Goal: Find specific page/section: Find specific page/section

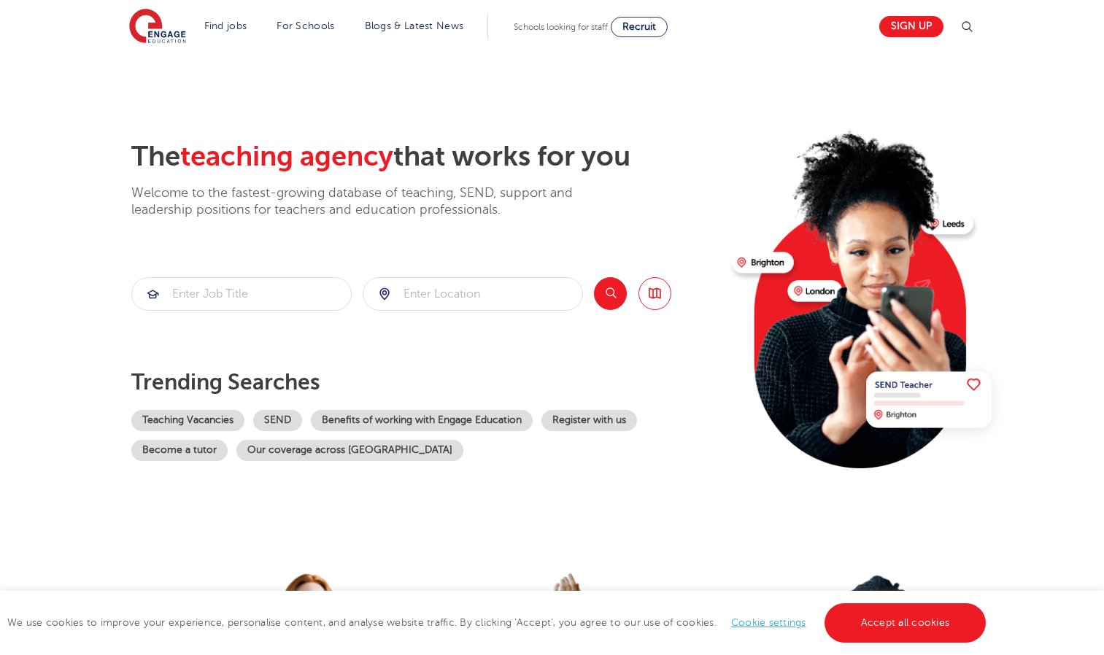
click at [971, 31] on img at bounding box center [967, 27] width 18 height 18
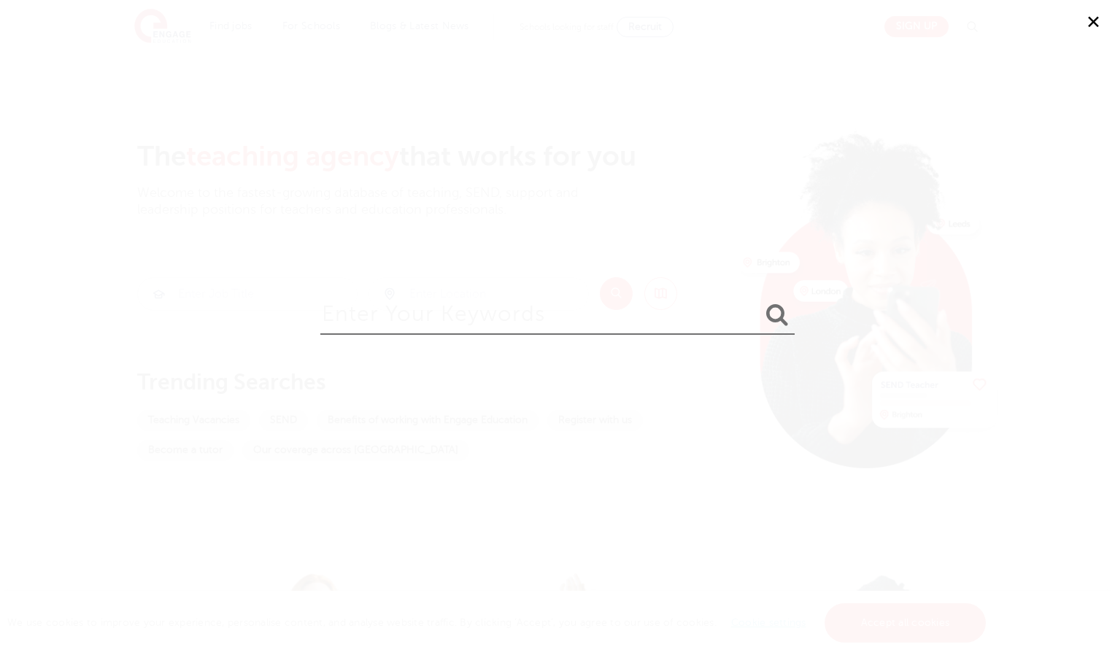
click at [696, 312] on input "search" at bounding box center [557, 310] width 474 height 47
type input "parth patel"
click at [759, 302] on button "submit" at bounding box center [776, 315] width 35 height 27
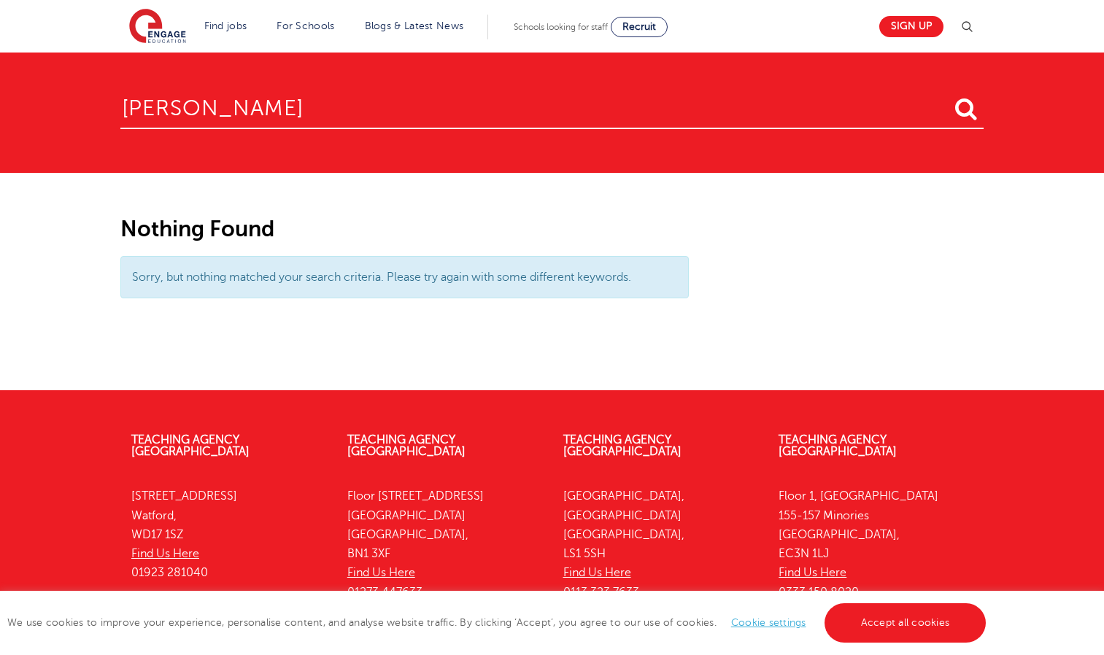
scroll to position [96, 0]
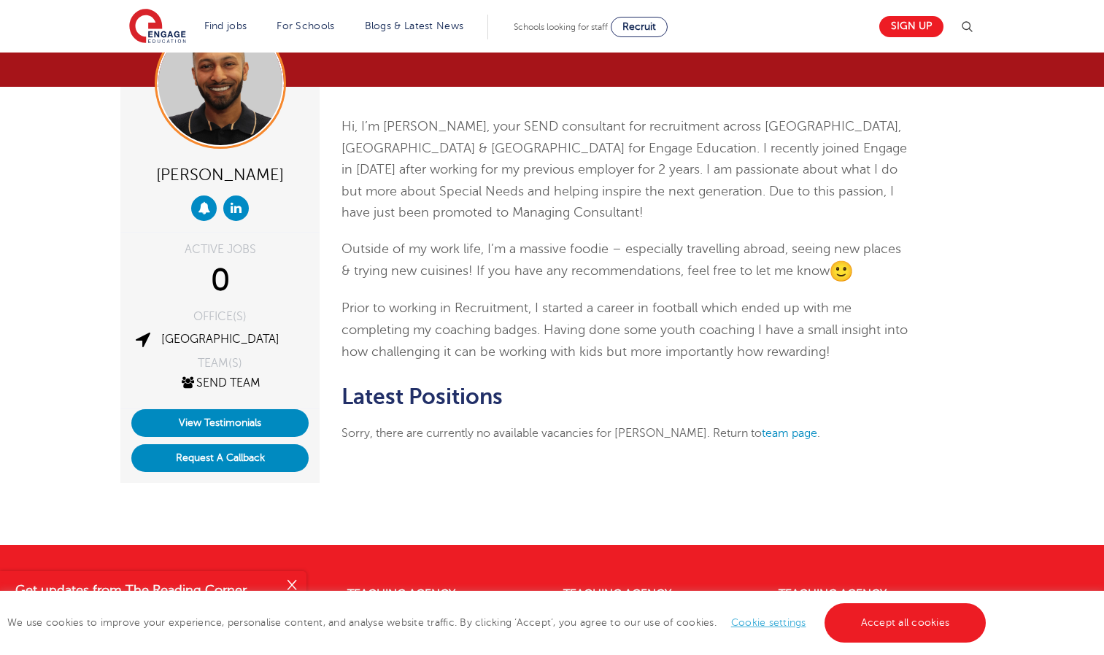
scroll to position [79, 0]
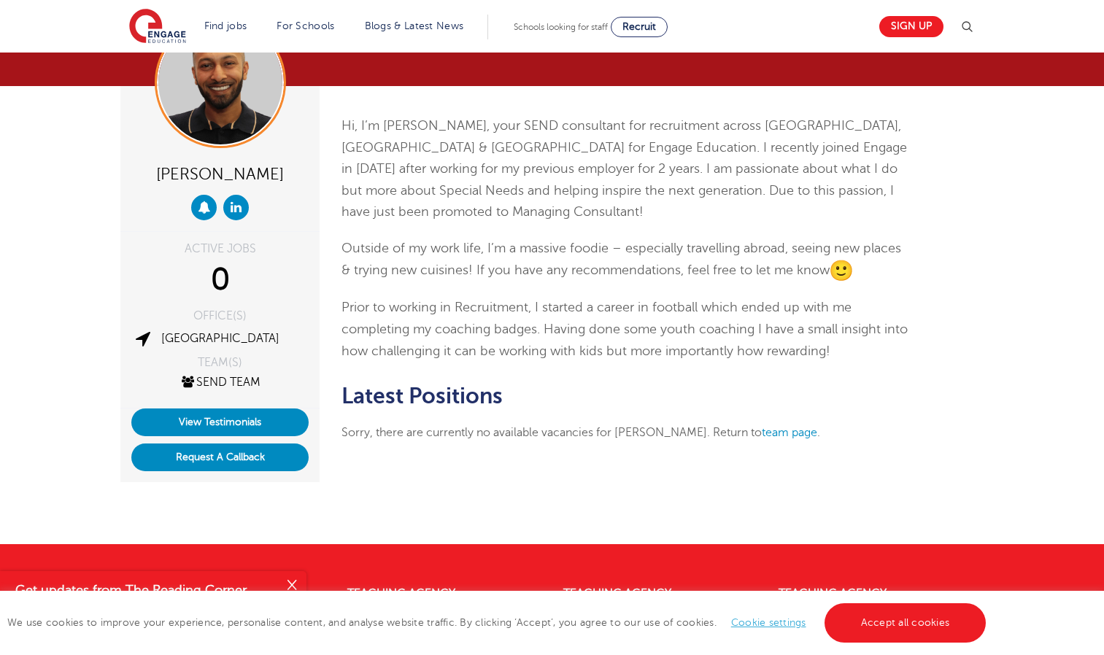
click at [479, 496] on div "Parth Patel ACTIVE JOBS 0 OFFICE(S) London TEAM(S) SEND Team View Testimonials …" at bounding box center [552, 315] width 1104 height 458
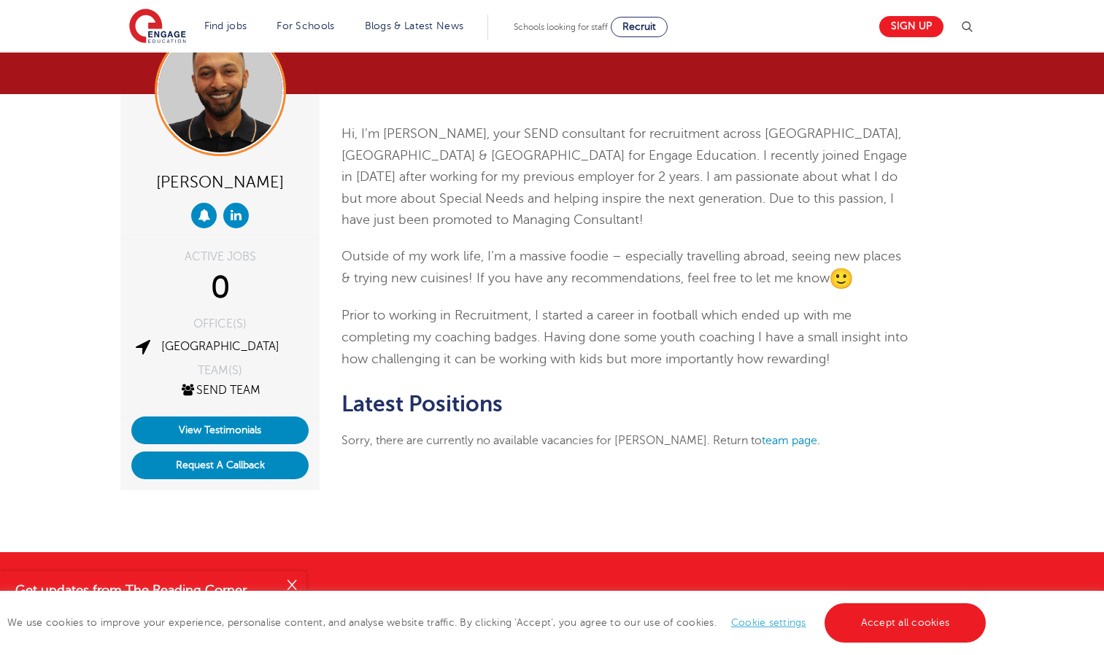
scroll to position [70, 0]
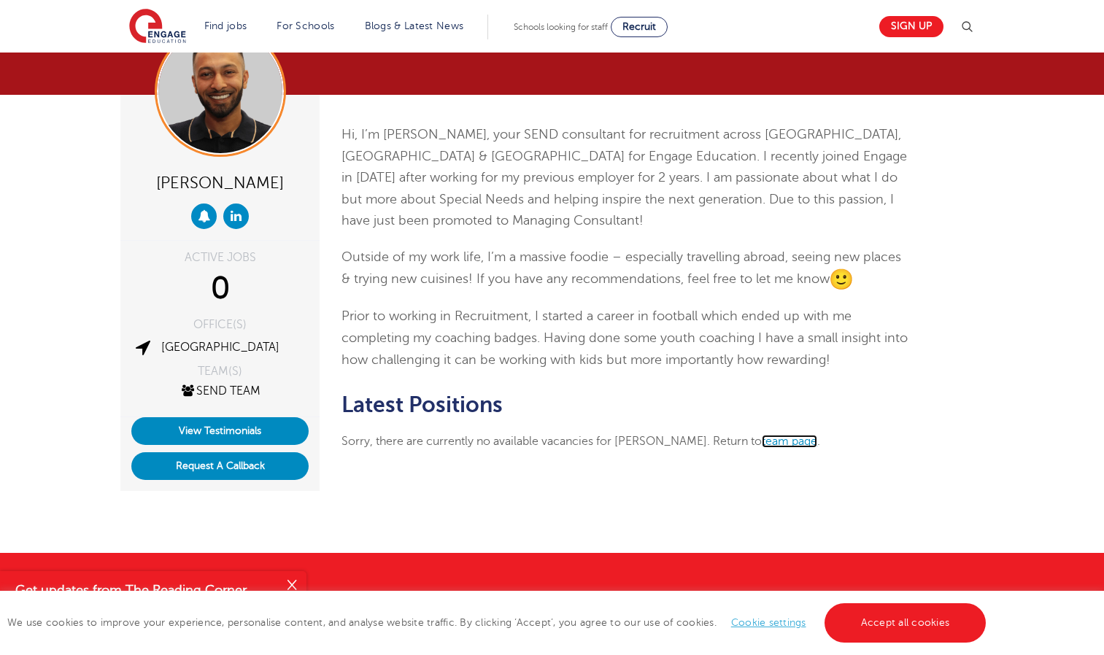
click at [762, 436] on link "team page" at bounding box center [789, 441] width 55 height 13
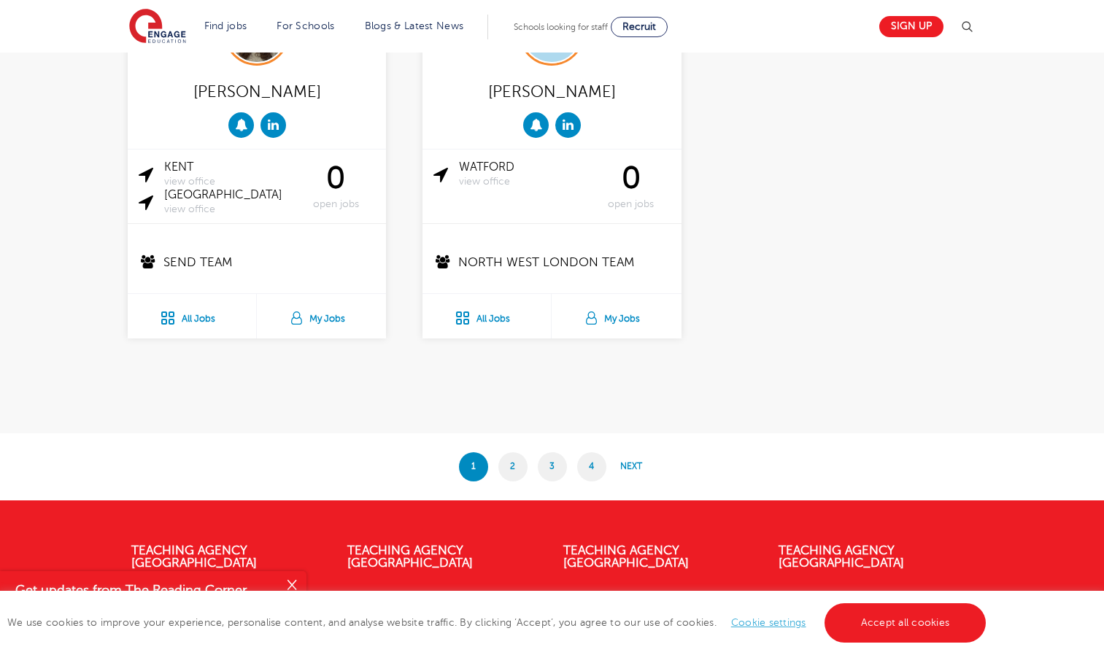
scroll to position [2810, 0]
